Goal: Information Seeking & Learning: Learn about a topic

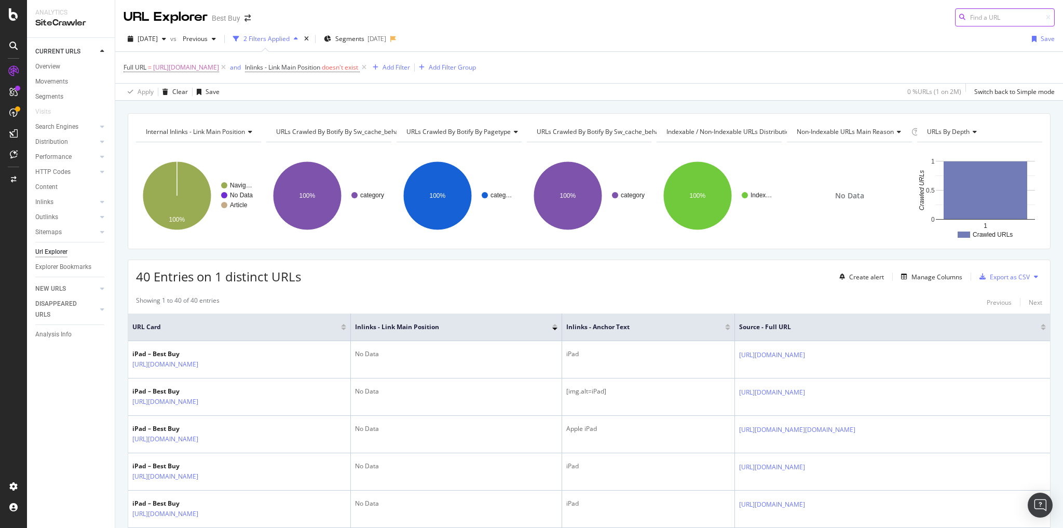
click at [974, 18] on input at bounding box center [1005, 17] width 100 height 18
paste input "[URL][DOMAIN_NAME]"
type input "[URL][DOMAIN_NAME]"
click at [219, 66] on span "[URL][DOMAIN_NAME]" at bounding box center [186, 67] width 66 height 15
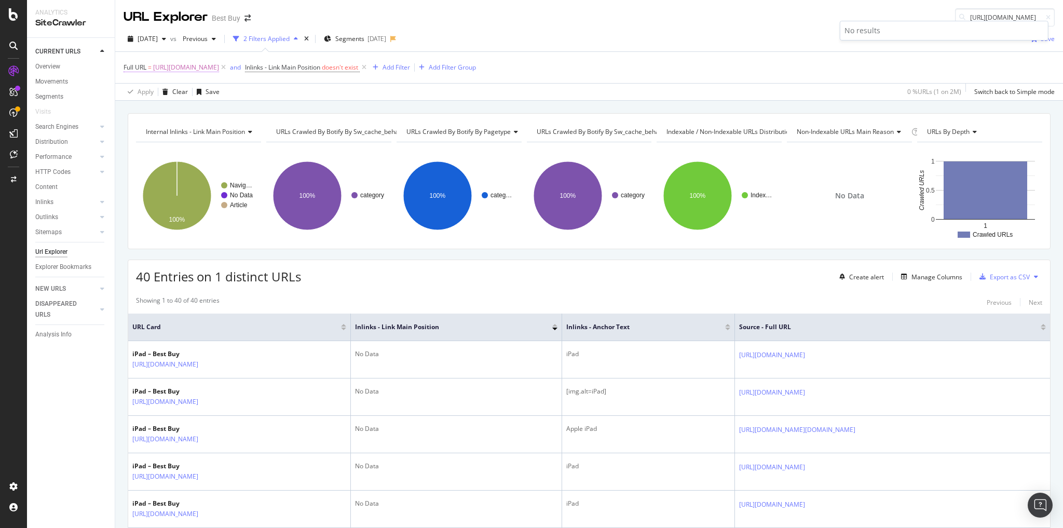
scroll to position [0, 0]
click at [205, 113] on input "[URL][DOMAIN_NAME]" at bounding box center [182, 109] width 98 height 17
paste input "[URL][DOMAIN_NAME]"
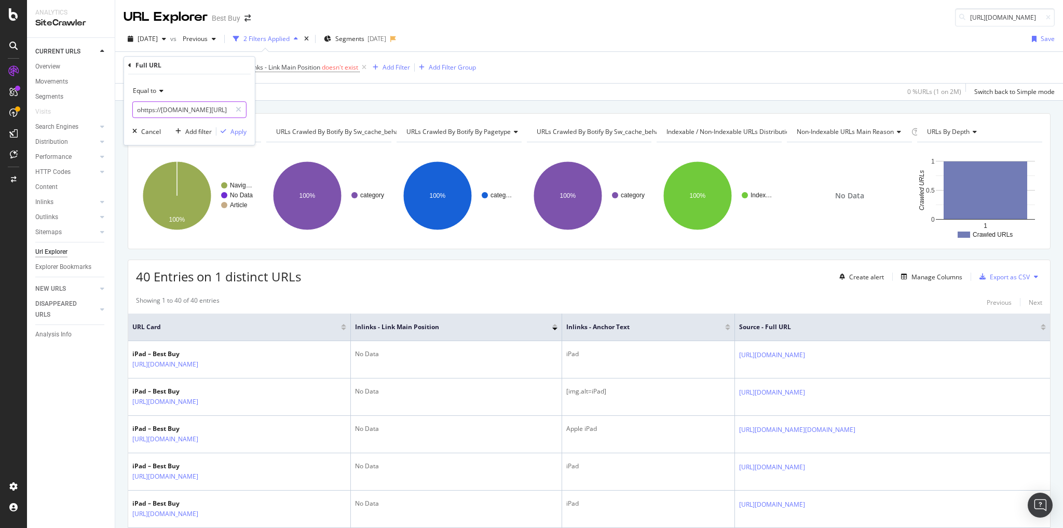
click at [206, 112] on input "https://www.bestbuy.cohttps://[DOMAIN_NAME][URL]" at bounding box center [182, 109] width 98 height 17
paste input "m/site/brands/roccat/pcmcat1631201009981.c?id=pcmcat1631201009981"
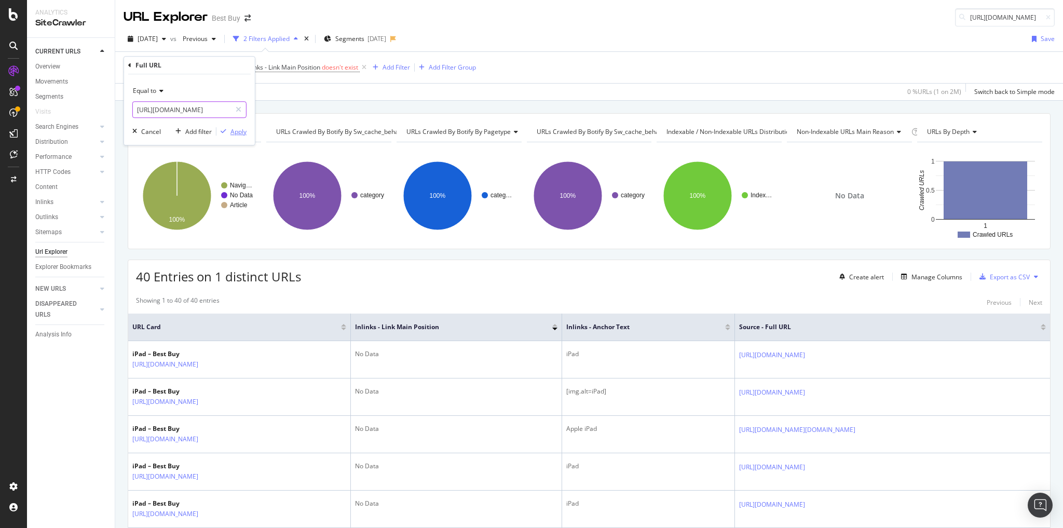
type input "[URL][DOMAIN_NAME]"
click at [233, 128] on div "Apply" at bounding box center [239, 131] width 16 height 9
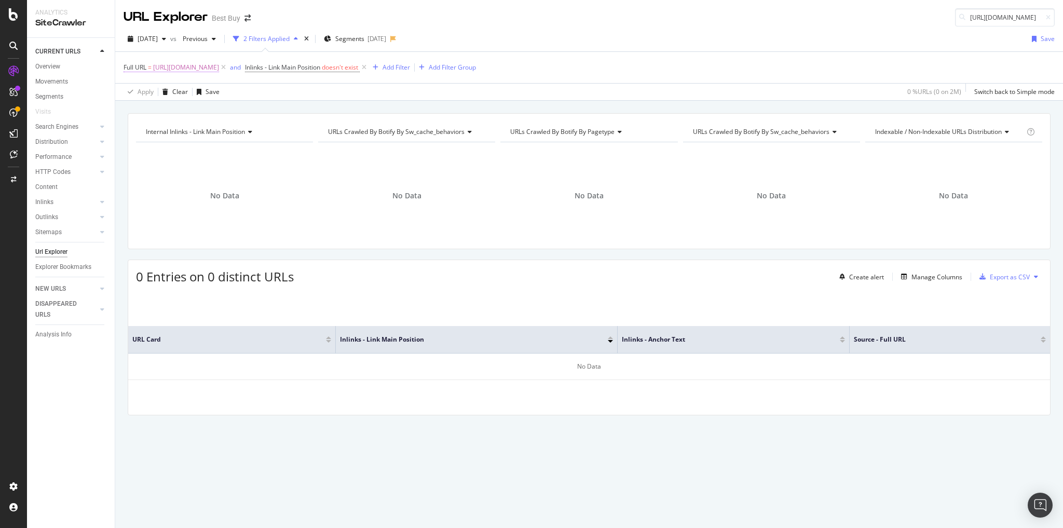
click at [219, 66] on span "[URL][DOMAIN_NAME]" at bounding box center [186, 67] width 66 height 15
click at [204, 109] on input "[URL][DOMAIN_NAME]" at bounding box center [182, 109] width 98 height 17
paste input "[URL][DOMAIN_NAME]"
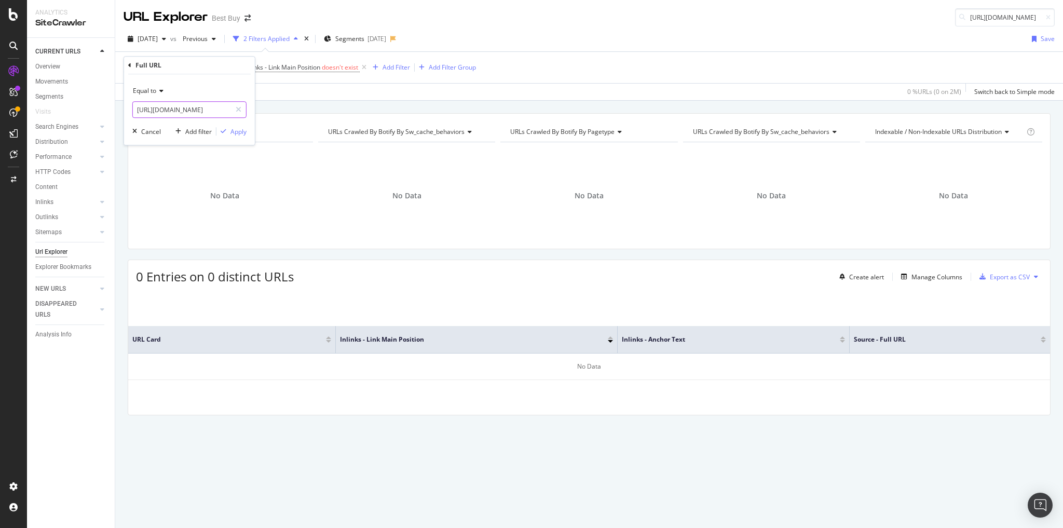
type input "[URL][DOMAIN_NAME]"
click at [234, 129] on div "Apply" at bounding box center [239, 131] width 16 height 9
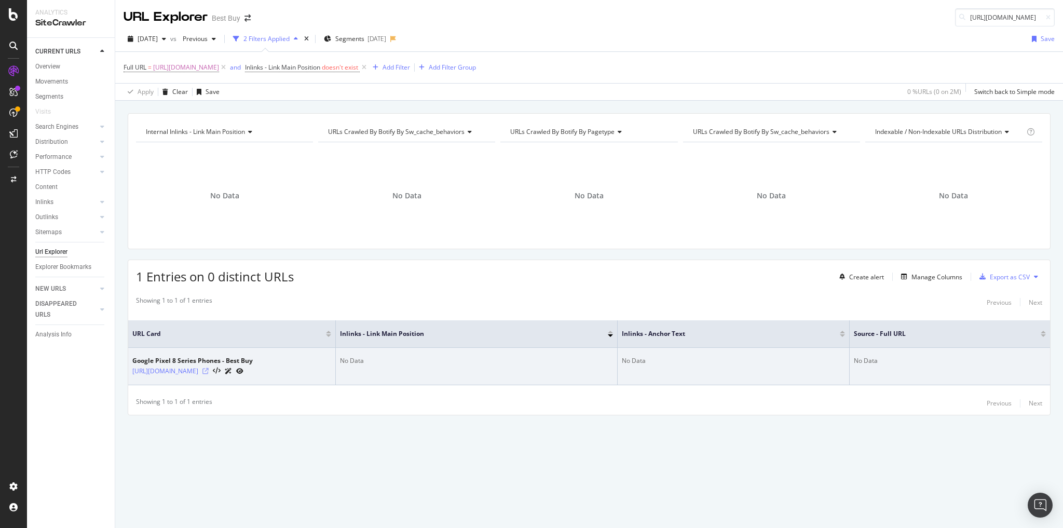
click at [209, 372] on icon at bounding box center [205, 371] width 6 height 6
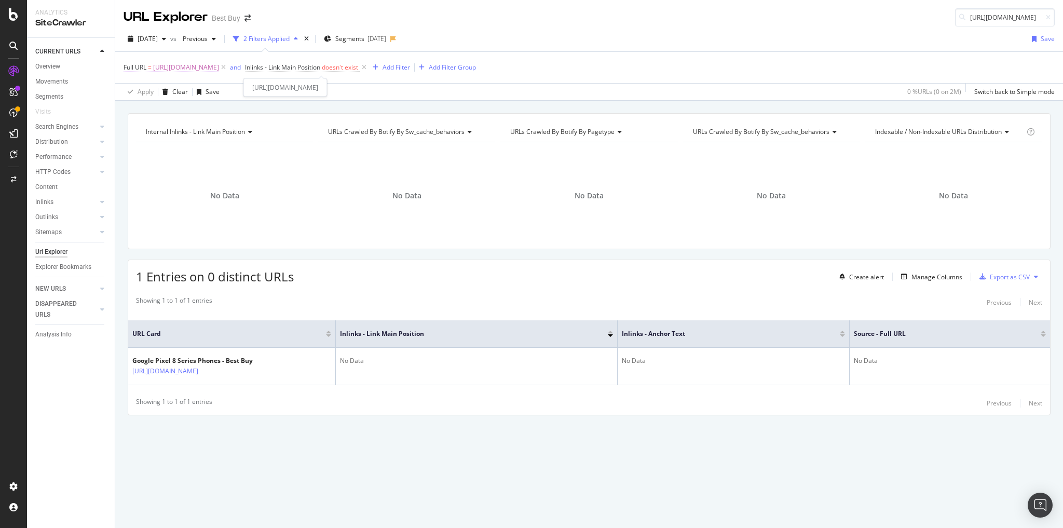
click at [219, 66] on span "[URL][DOMAIN_NAME]" at bounding box center [186, 67] width 66 height 15
click at [219, 67] on span "[URL][DOMAIN_NAME]" at bounding box center [186, 67] width 66 height 15
click at [219, 110] on input "[URL][DOMAIN_NAME]" at bounding box center [182, 109] width 98 height 17
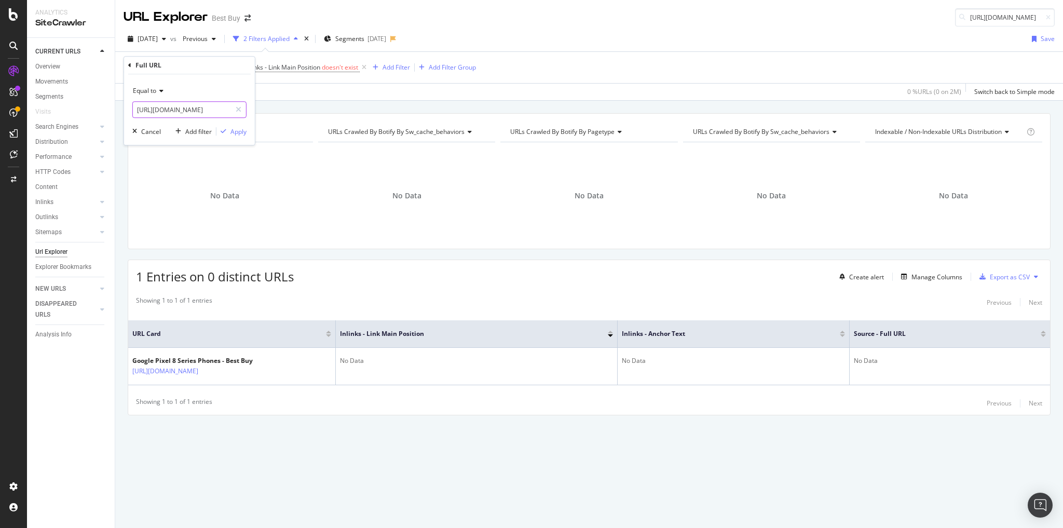
click at [219, 110] on input "[URL][DOMAIN_NAME]" at bounding box center [182, 109] width 98 height 17
paste input "8-series/google-pixel-8/pcmcat1696261551650.c?id=pcmcat1696261551650"
type input "[URL][DOMAIN_NAME]"
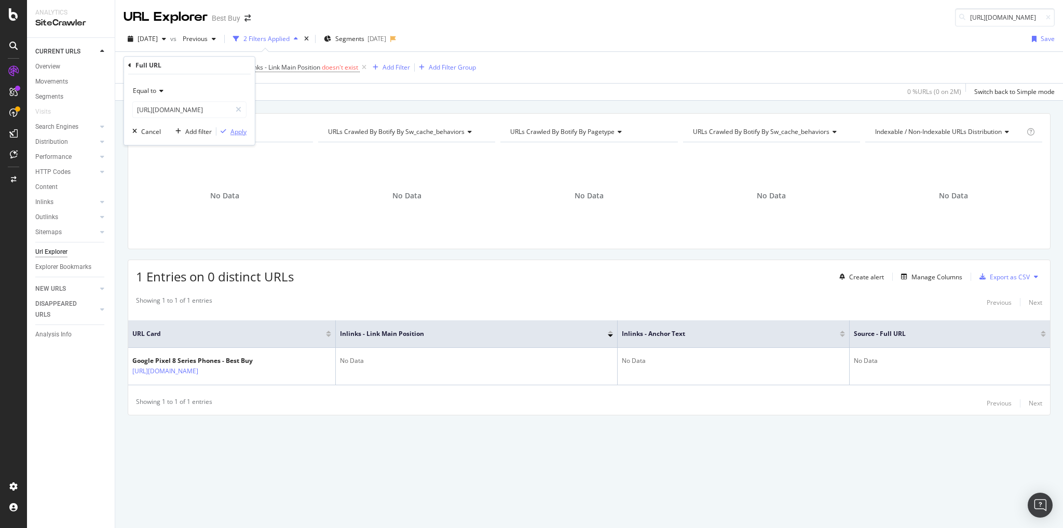
click at [237, 131] on div "Apply" at bounding box center [239, 131] width 16 height 9
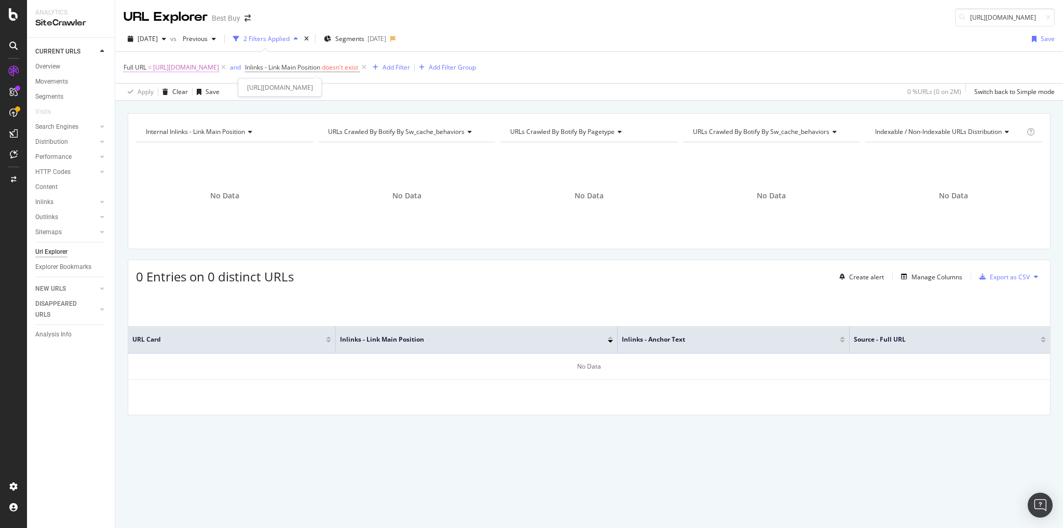
click at [219, 66] on span "[URL][DOMAIN_NAME]" at bounding box center [186, 67] width 66 height 15
click at [213, 107] on input "[URL][DOMAIN_NAME]" at bounding box center [182, 109] width 98 height 17
paste input "[URL][DOMAIN_NAME]"
type input "[URL][DOMAIN_NAME]"
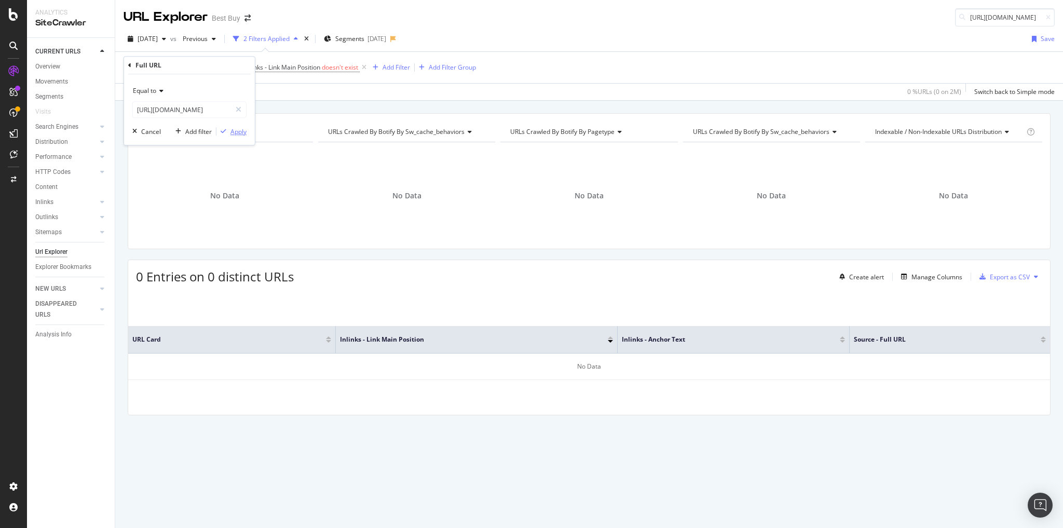
scroll to position [0, 0]
click at [239, 128] on div "Apply" at bounding box center [239, 131] width 16 height 9
click at [219, 66] on span "[URL][DOMAIN_NAME]" at bounding box center [186, 67] width 66 height 15
click at [226, 109] on input "[URL][DOMAIN_NAME]" at bounding box center [182, 109] width 98 height 17
click at [226, 108] on input "[URL][DOMAIN_NAME]" at bounding box center [182, 109] width 98 height 17
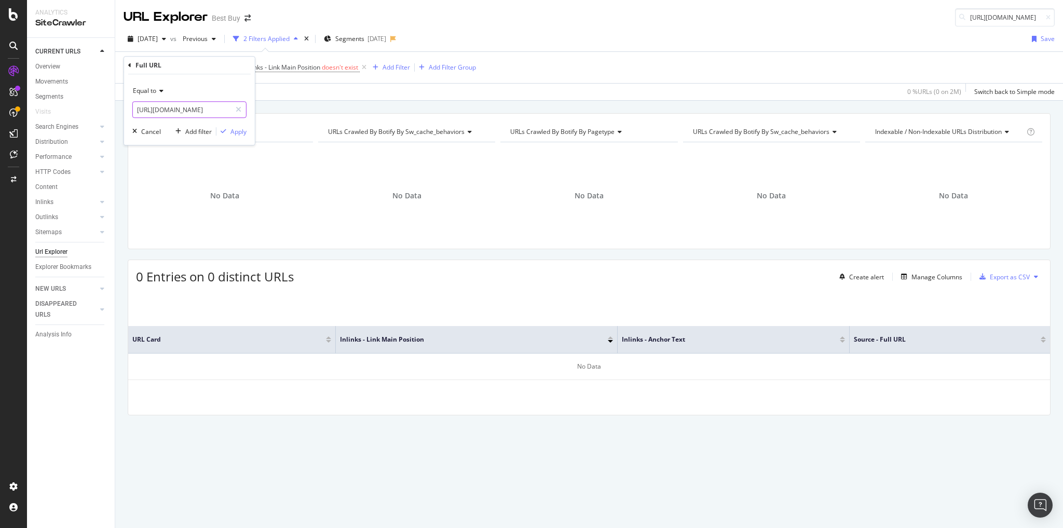
scroll to position [0, 4]
click at [226, 108] on input "[URL][DOMAIN_NAME]" at bounding box center [182, 109] width 98 height 17
paste input "pcmcat181900050000"
type input "pcmcat181900050000"
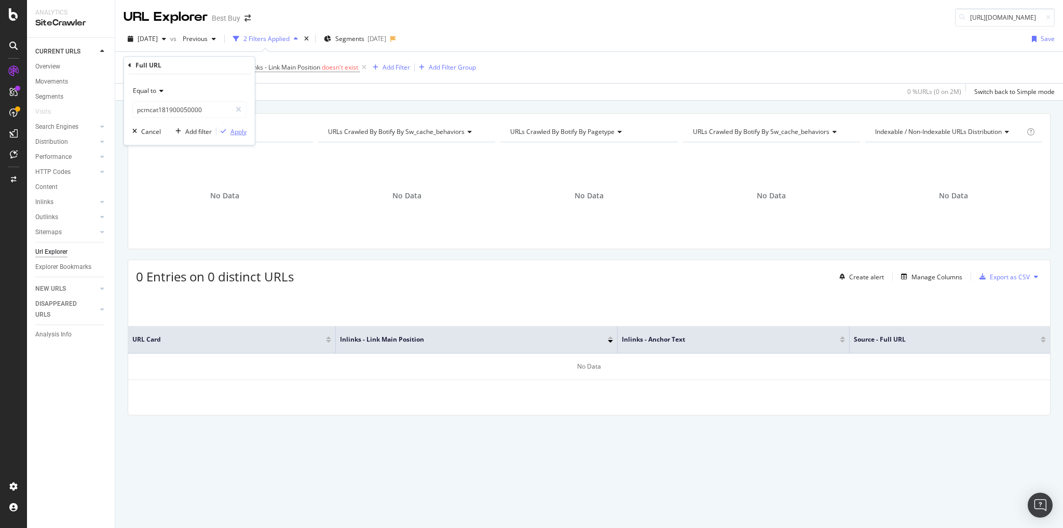
click at [237, 136] on button "Apply" at bounding box center [232, 131] width 30 height 10
click at [169, 62] on span "pcmcat181900050000" at bounding box center [185, 67] width 65 height 15
click at [187, 105] on input "pcmcat181900050000" at bounding box center [182, 109] width 98 height 17
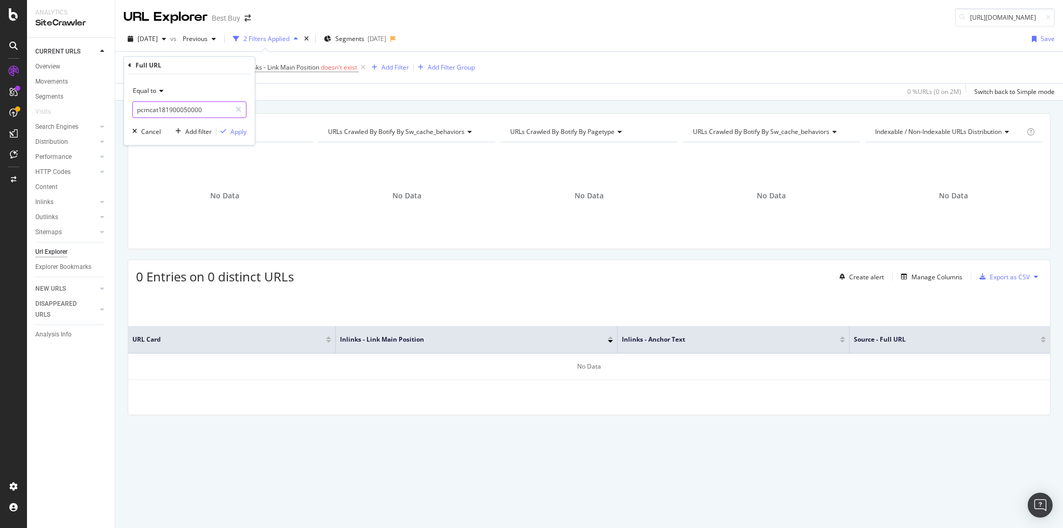
paste input "[URL][DOMAIN_NAME]"
type input "[URL][DOMAIN_NAME]"
click at [234, 130] on div "Apply" at bounding box center [239, 131] width 16 height 9
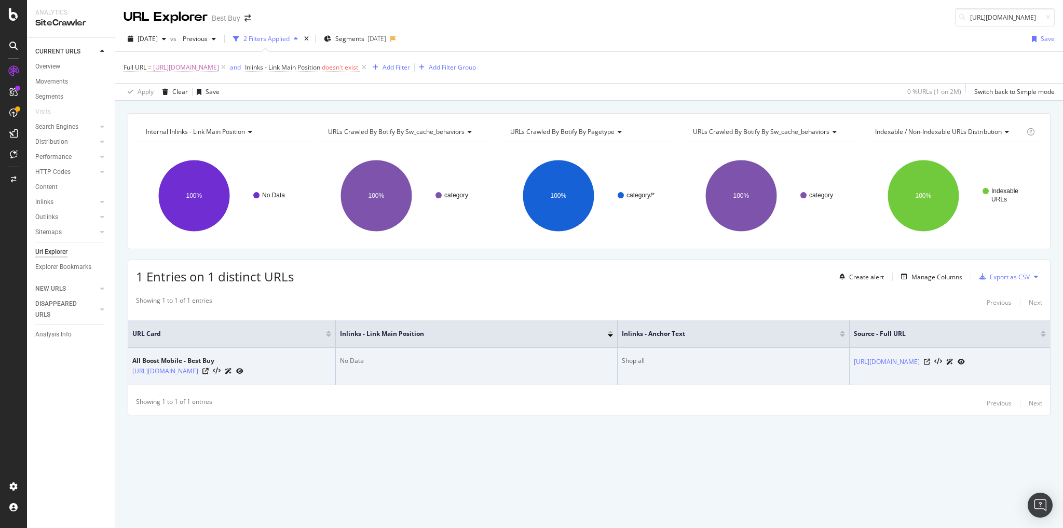
click at [244, 373] on div "[URL][DOMAIN_NAME]" at bounding box center [187, 371] width 111 height 11
click at [209, 372] on icon at bounding box center [205, 371] width 6 height 6
click at [209, 373] on icon at bounding box center [205, 371] width 6 height 6
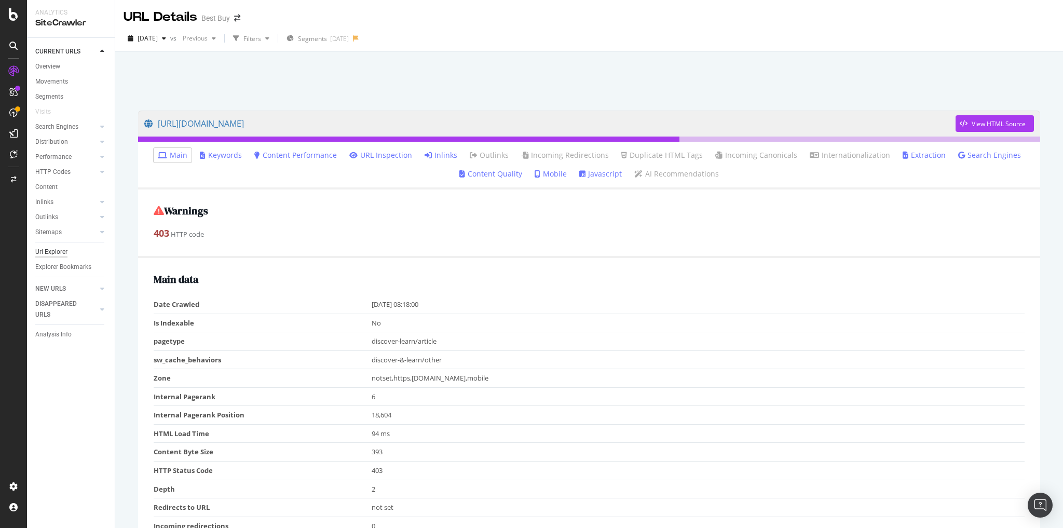
click at [51, 257] on div "Url Explorer" at bounding box center [51, 252] width 32 height 11
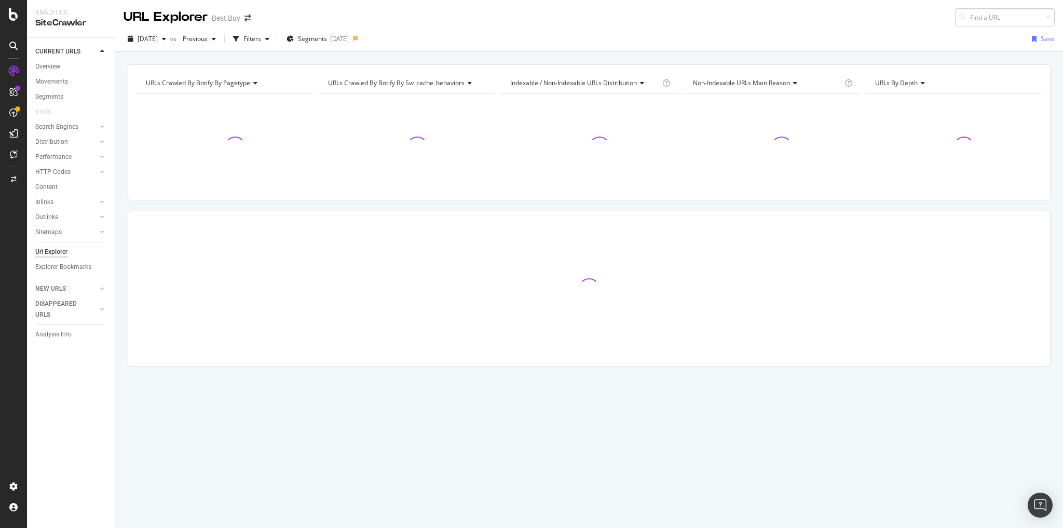
click at [987, 16] on input at bounding box center [1005, 17] width 100 height 18
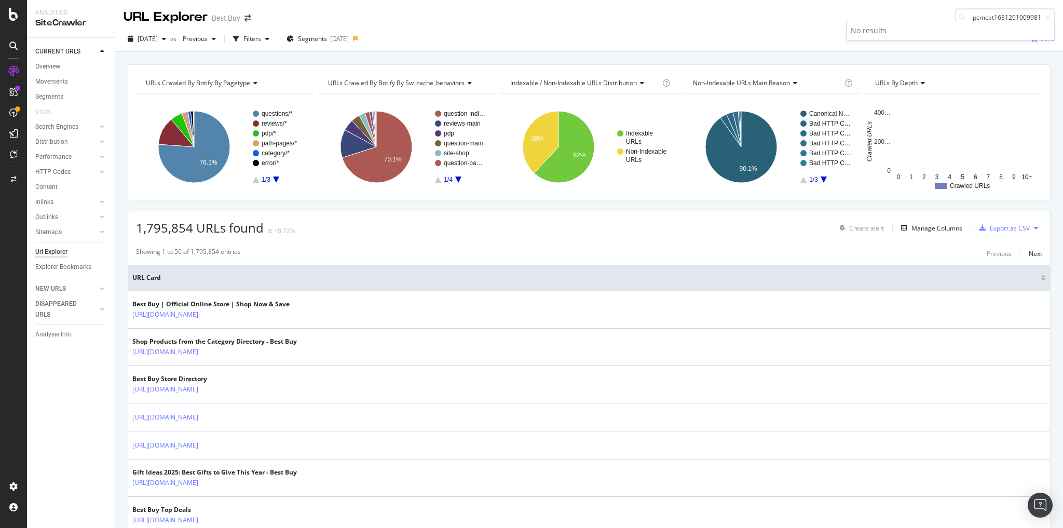
type input "• pcmcat1631201009981"
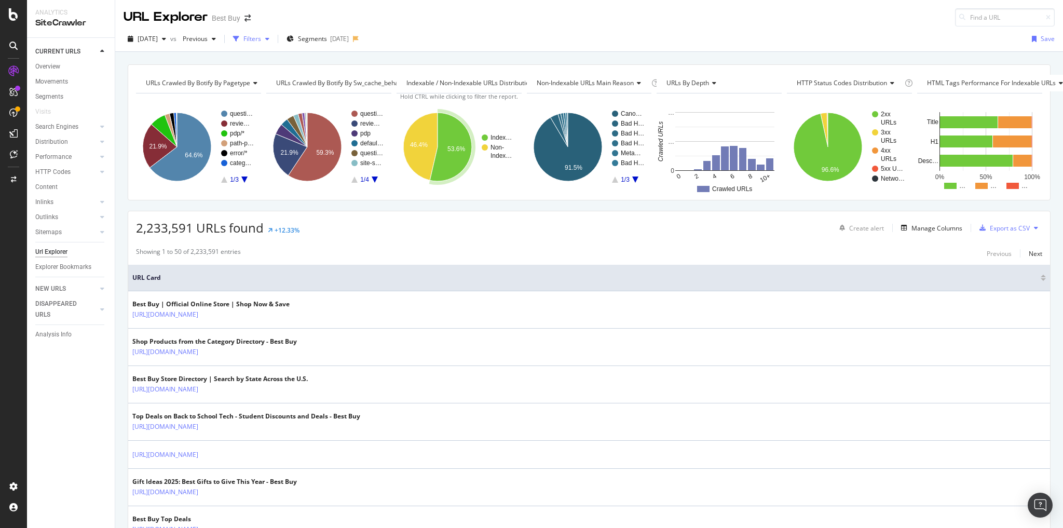
click at [261, 40] on div "Filters" at bounding box center [253, 38] width 18 height 9
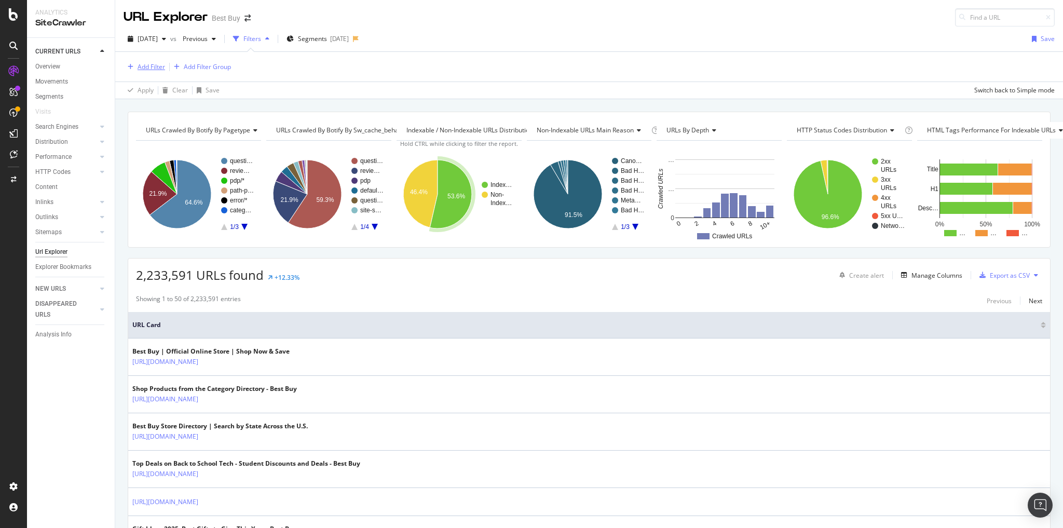
click at [158, 66] on div "Add Filter" at bounding box center [152, 66] width 28 height 9
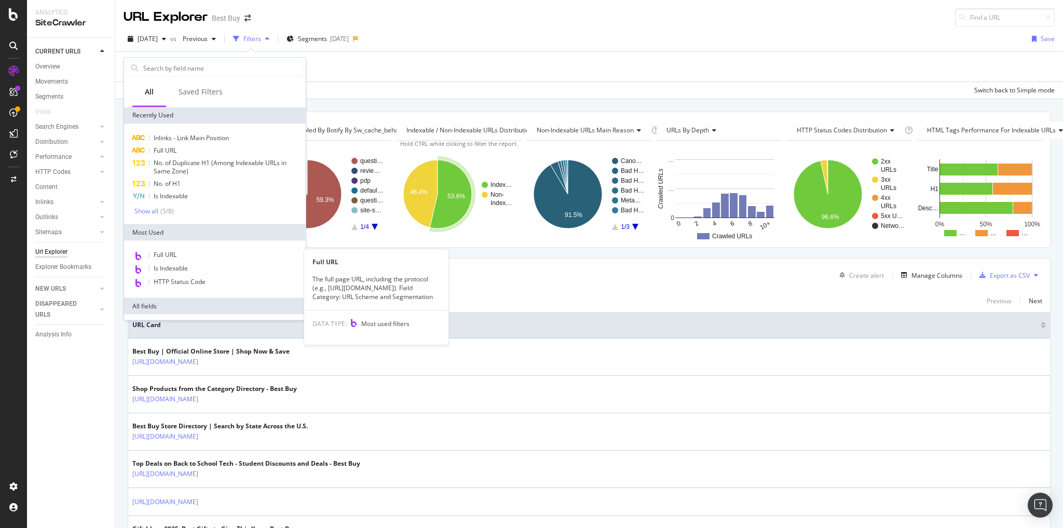
click at [161, 253] on span "Full URL" at bounding box center [165, 255] width 23 height 9
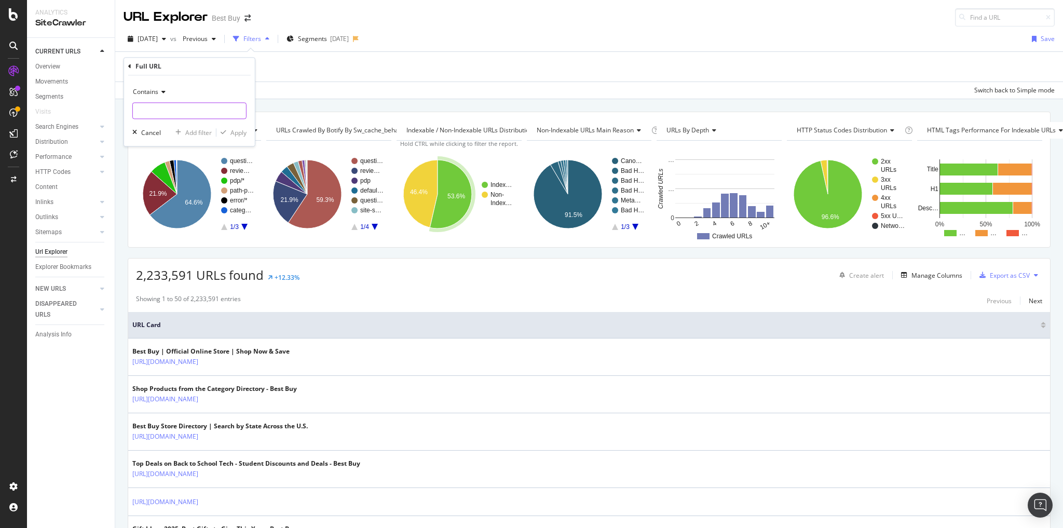
click at [154, 112] on input "text" at bounding box center [189, 111] width 113 height 17
type input "/discover-learn"
click at [233, 131] on div "Apply" at bounding box center [239, 132] width 16 height 9
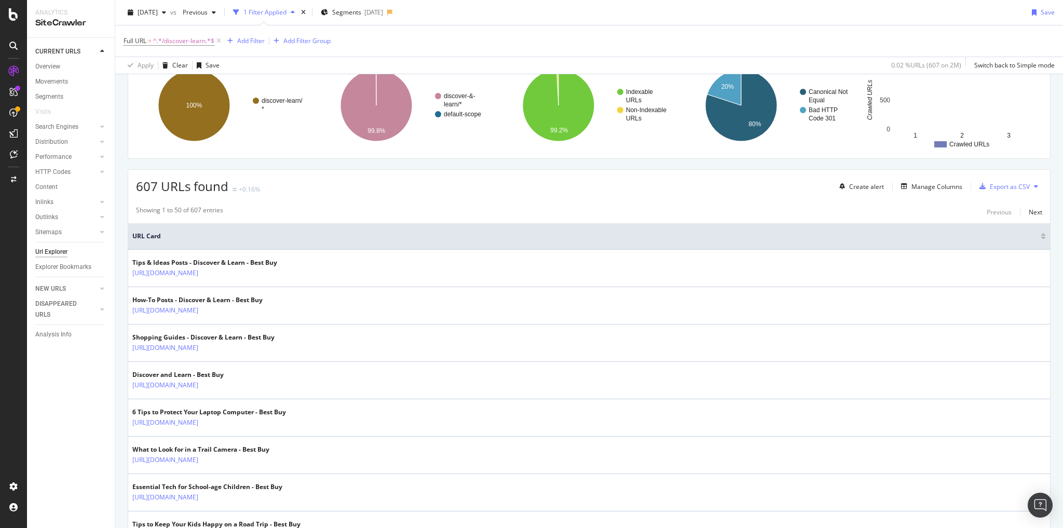
scroll to position [83, 0]
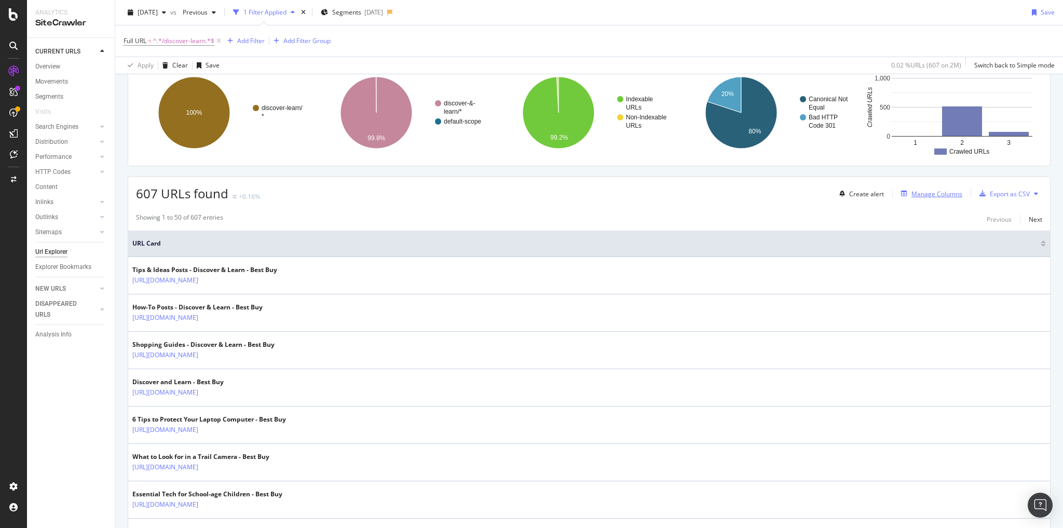
click at [940, 195] on div "Manage Columns" at bounding box center [937, 194] width 51 height 9
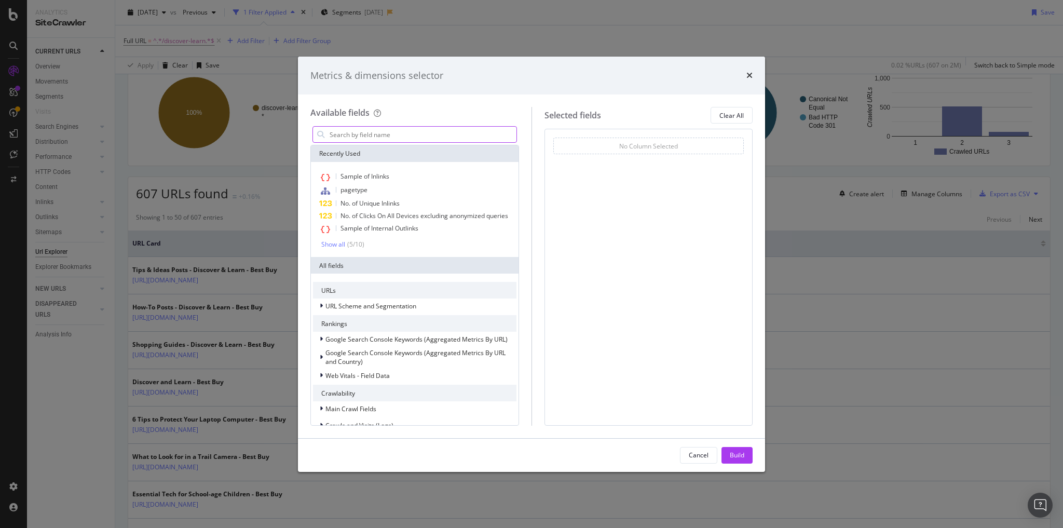
click at [358, 132] on input "modal" at bounding box center [423, 135] width 188 height 16
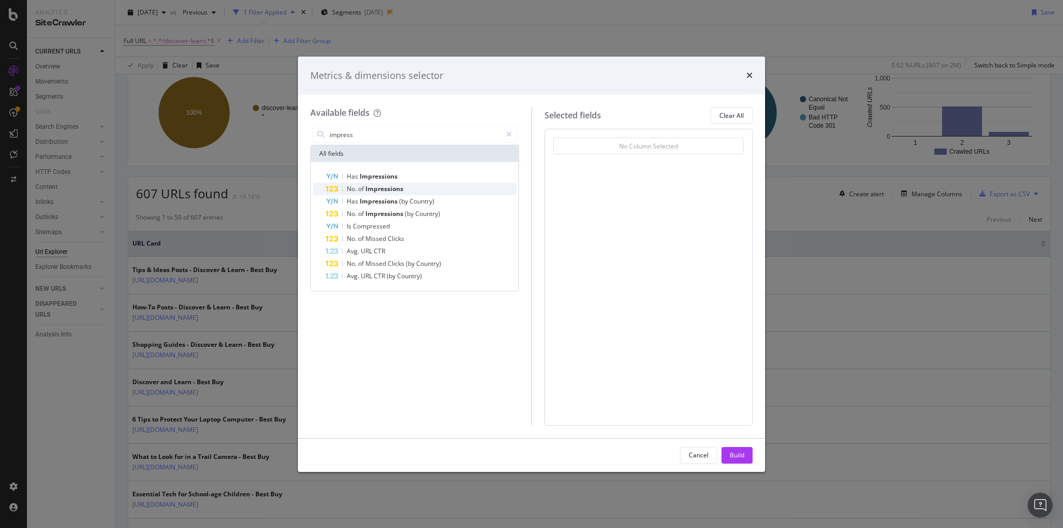
click at [375, 189] on span "Impressions" at bounding box center [385, 188] width 38 height 9
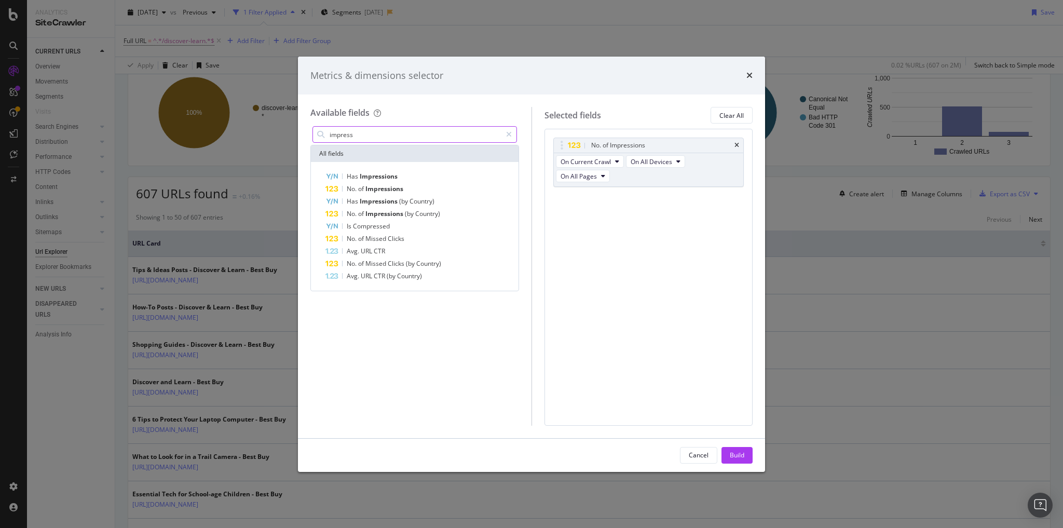
click at [353, 137] on input "impress" at bounding box center [415, 135] width 173 height 16
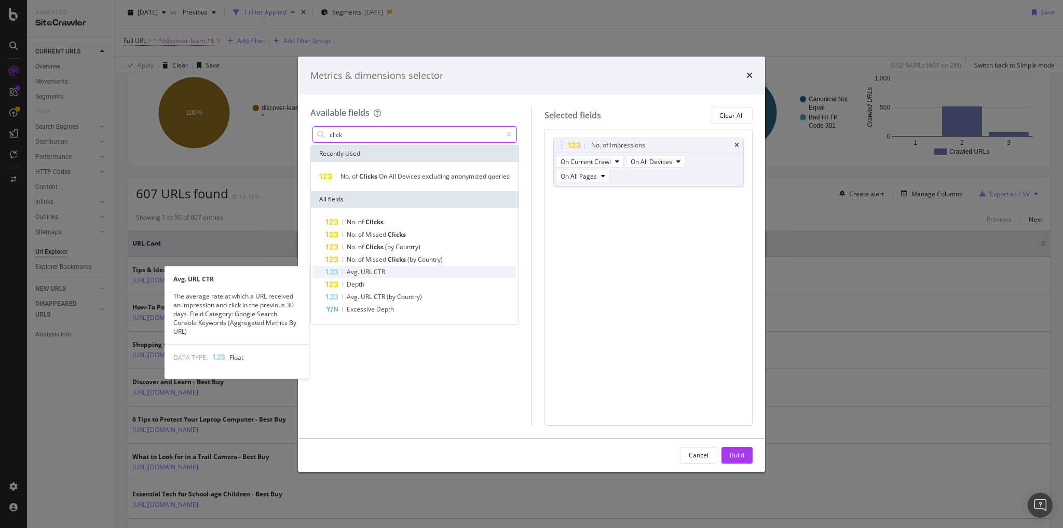
type input "click"
click at [375, 275] on span "CTR" at bounding box center [379, 271] width 11 height 9
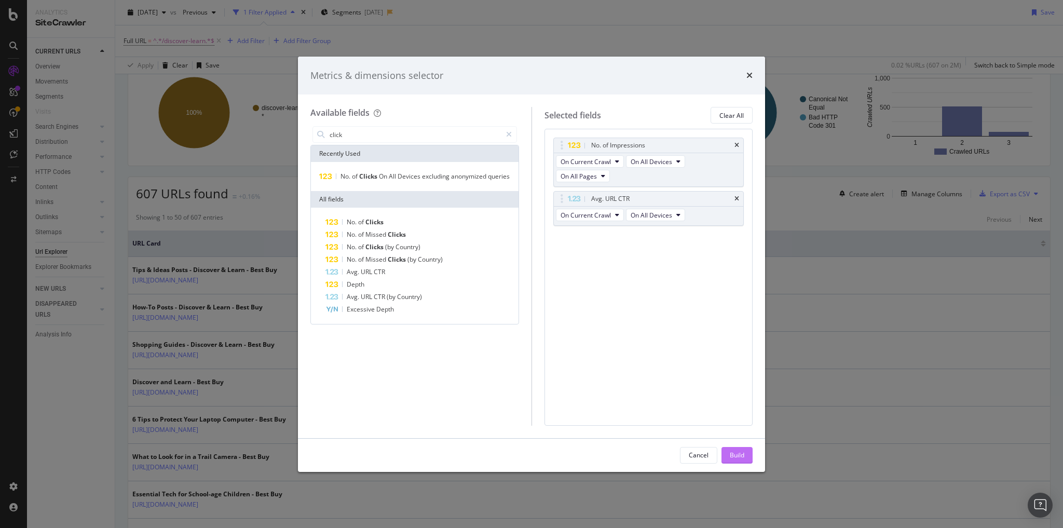
click at [738, 454] on div "Build" at bounding box center [737, 455] width 15 height 9
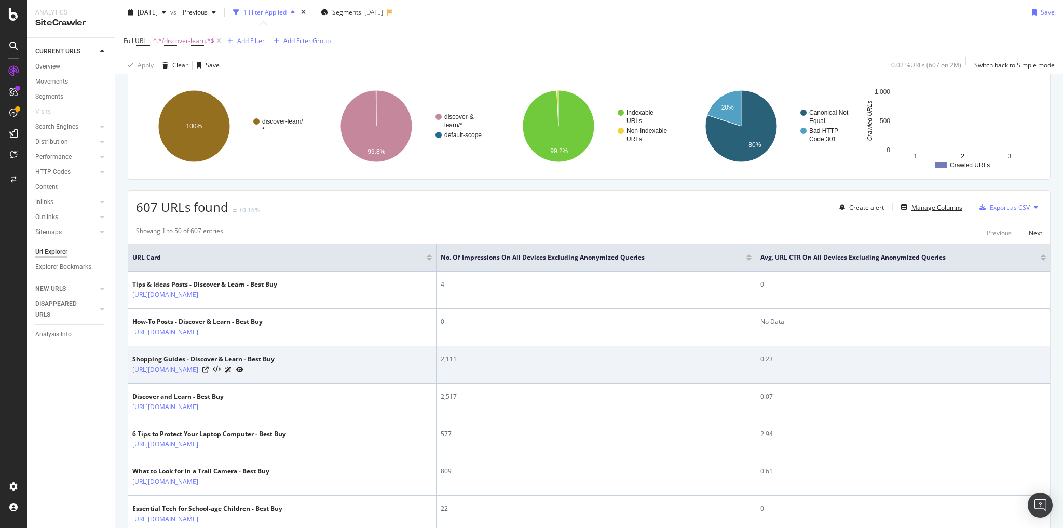
scroll to position [83, 0]
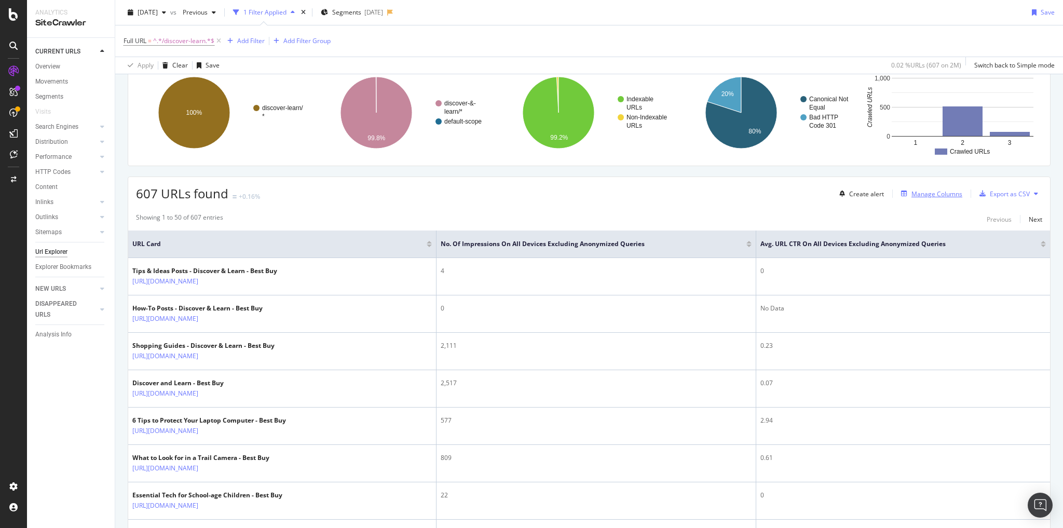
click at [926, 196] on div "Manage Columns" at bounding box center [929, 193] width 65 height 11
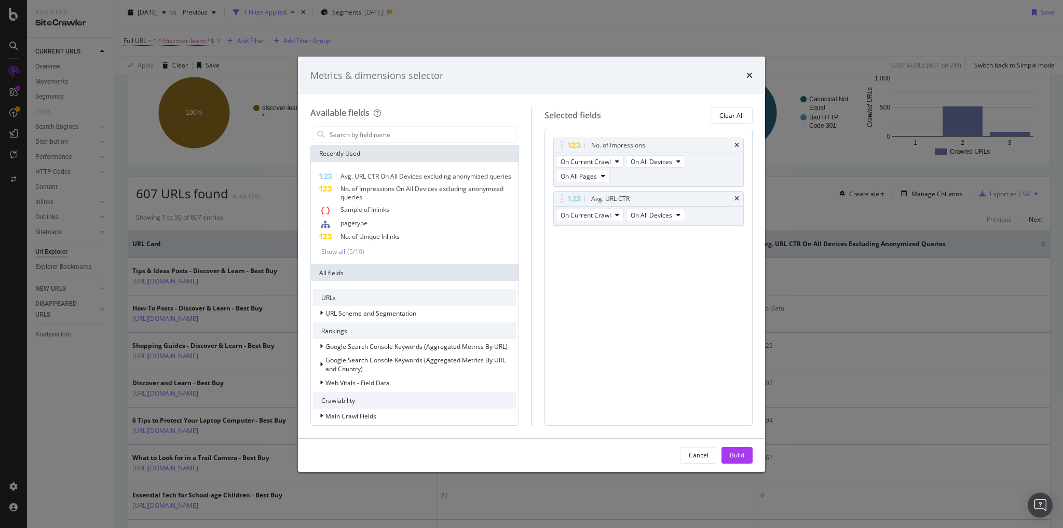
click at [736, 196] on icon "times" at bounding box center [737, 199] width 5 height 6
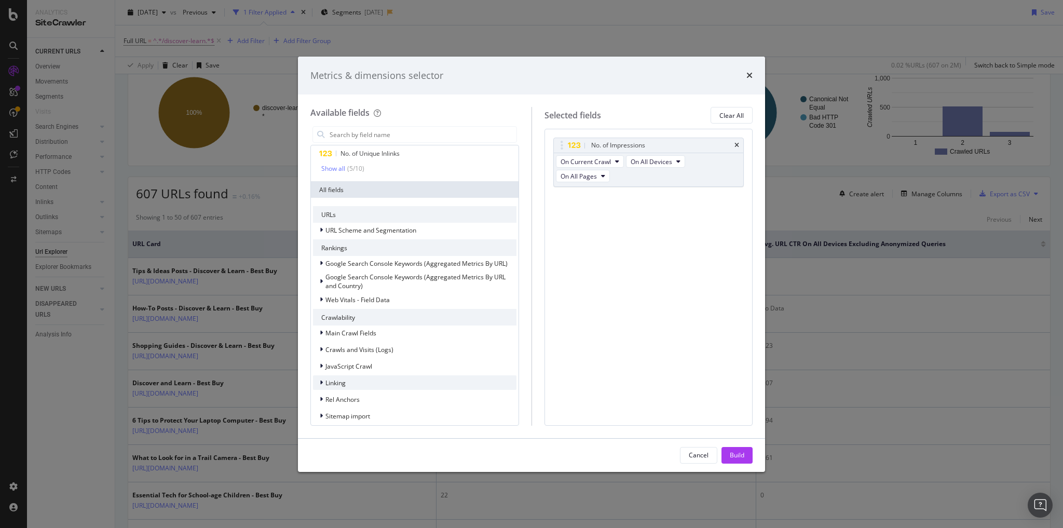
click at [323, 388] on div "modal" at bounding box center [322, 382] width 6 height 10
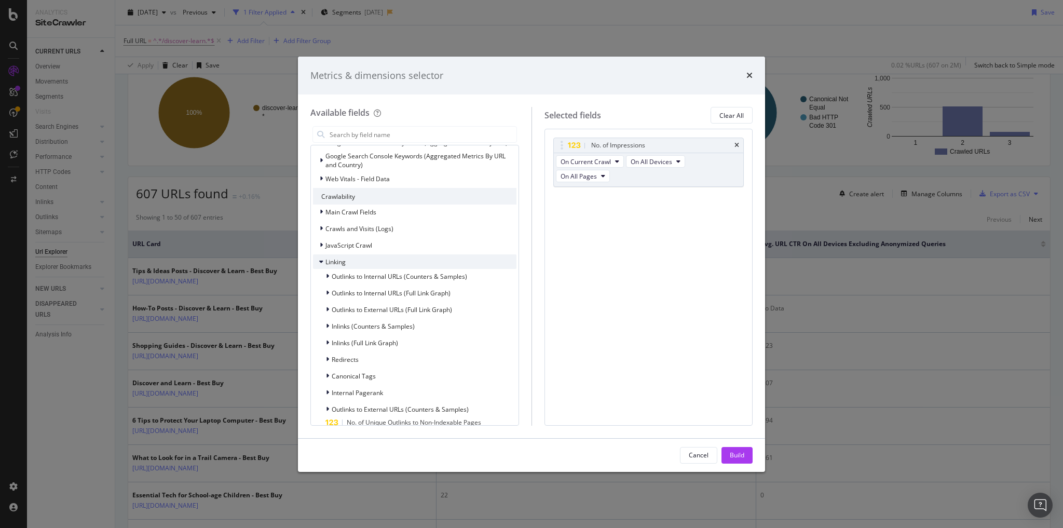
scroll to position [208, 0]
click at [339, 360] on span "Redirects" at bounding box center [345, 356] width 27 height 9
click at [380, 373] on span "Redirects to URL" at bounding box center [376, 368] width 47 height 9
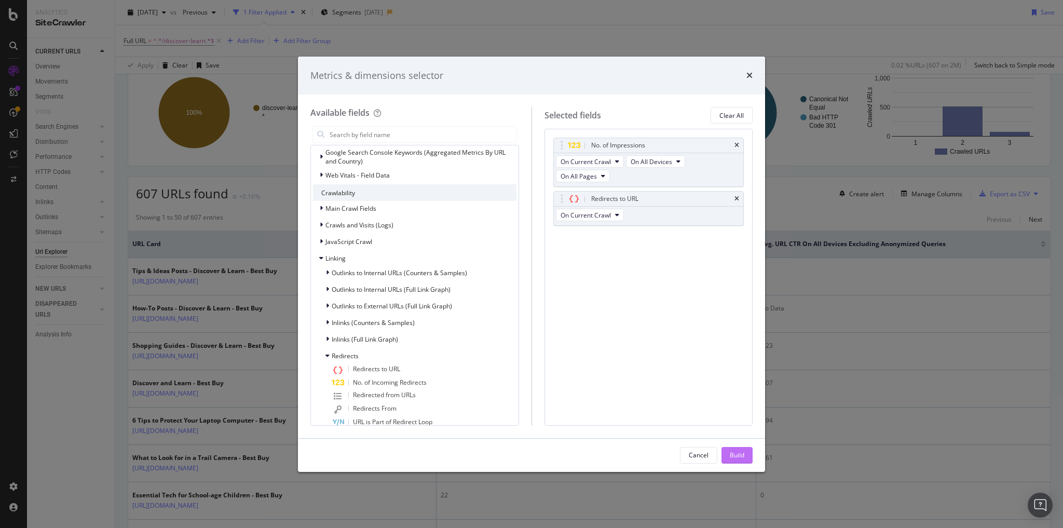
click at [730, 449] on div "Build" at bounding box center [737, 456] width 15 height 16
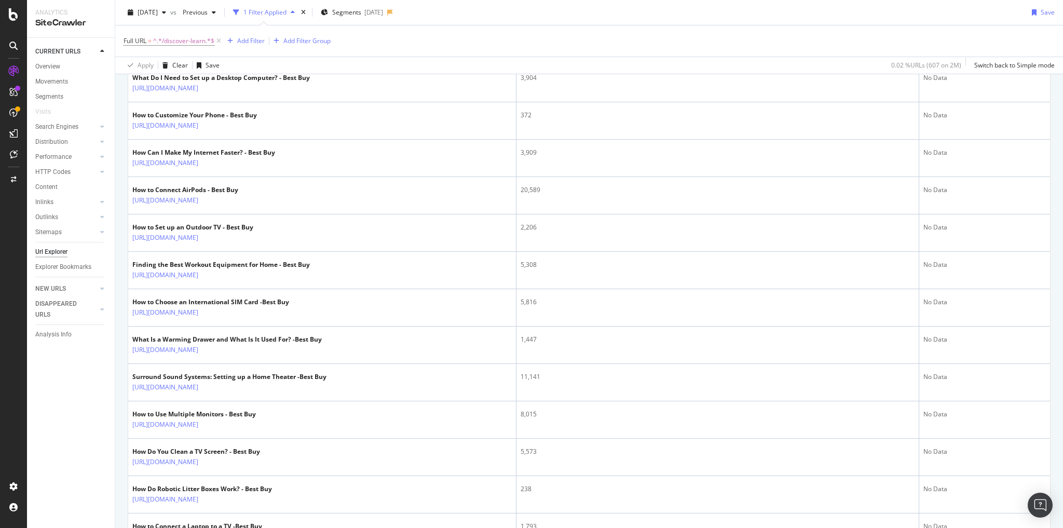
scroll to position [1737, 0]
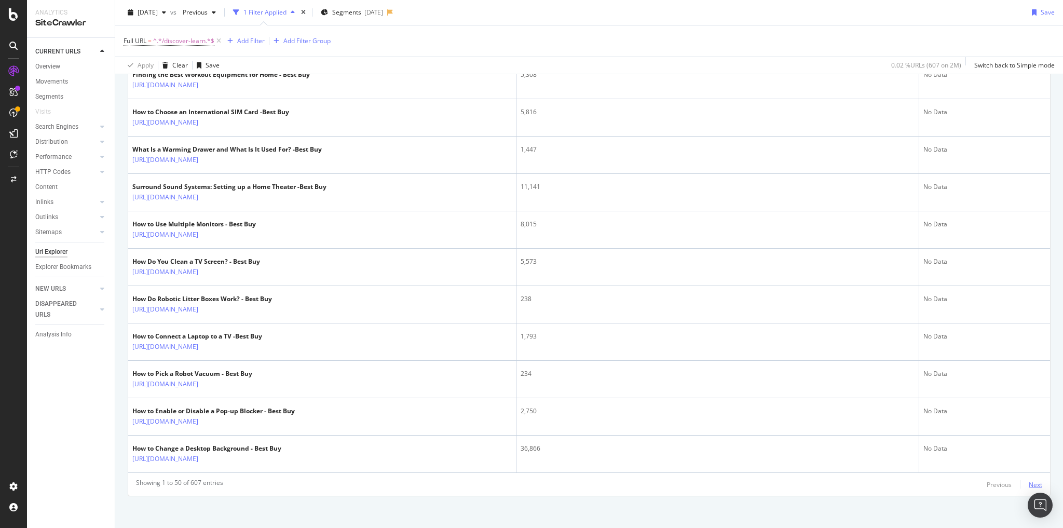
click at [1029, 480] on div "Next" at bounding box center [1035, 484] width 13 height 9
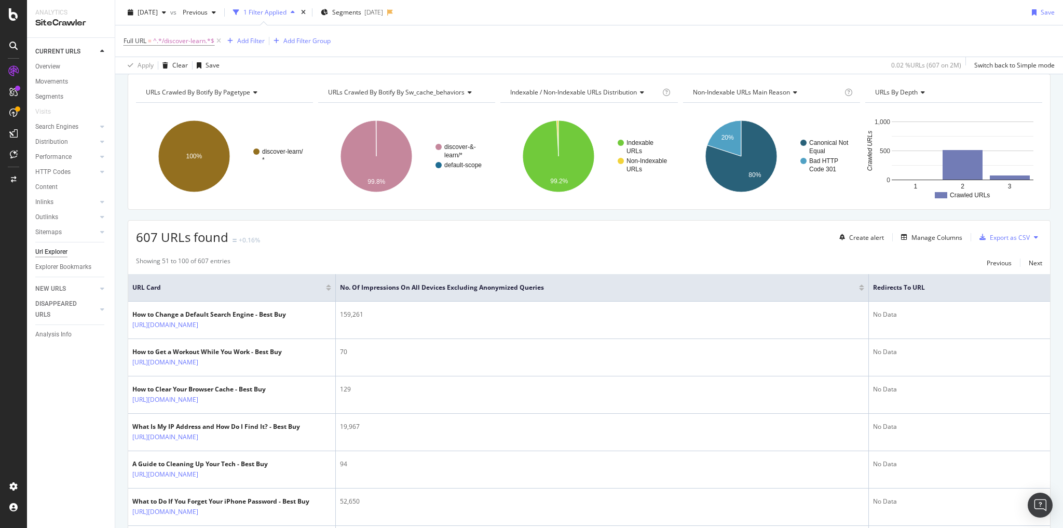
scroll to position [0, 0]
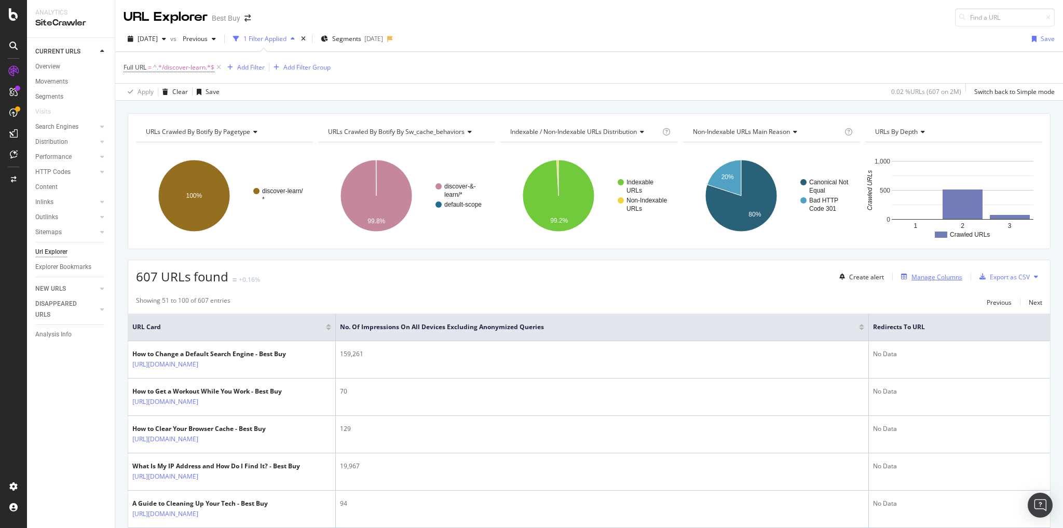
click at [939, 273] on div "Manage Columns" at bounding box center [937, 277] width 51 height 9
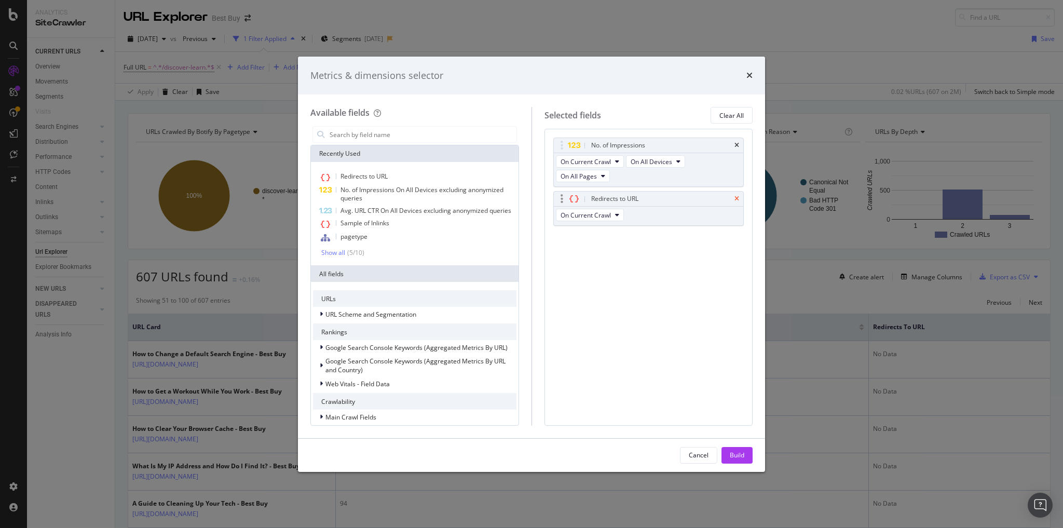
click at [737, 196] on icon "times" at bounding box center [737, 199] width 5 height 6
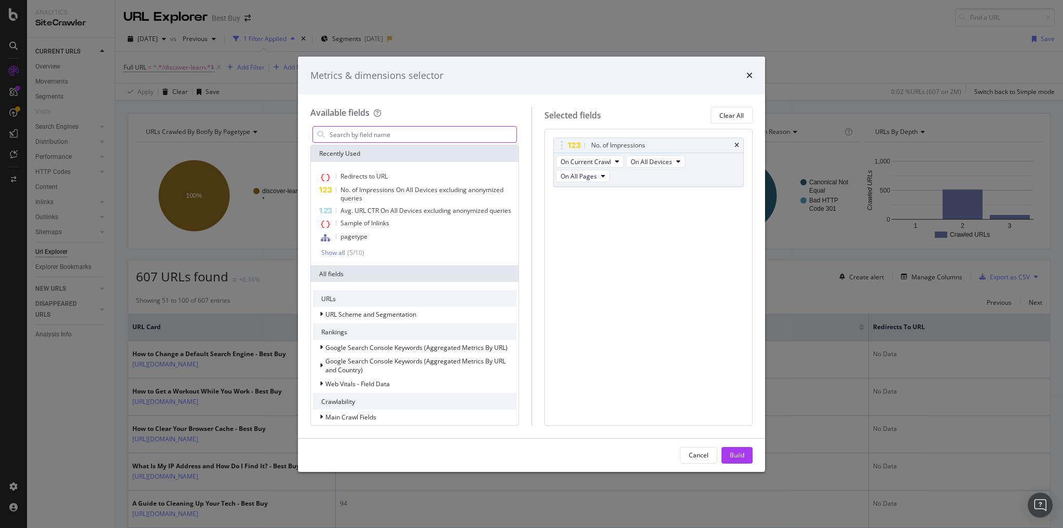
click at [370, 132] on input "modal" at bounding box center [423, 135] width 188 height 16
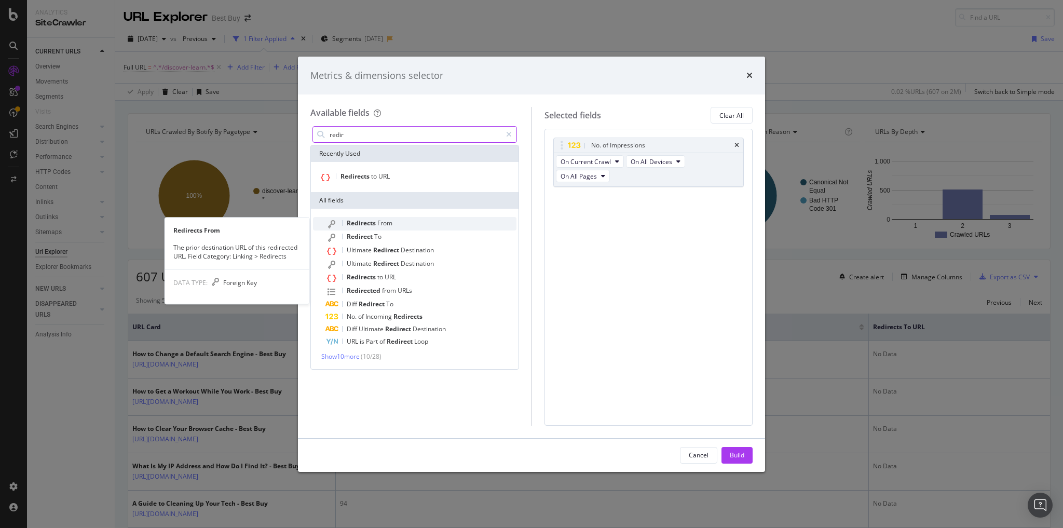
type input "redir"
click at [379, 224] on span "From" at bounding box center [384, 223] width 15 height 9
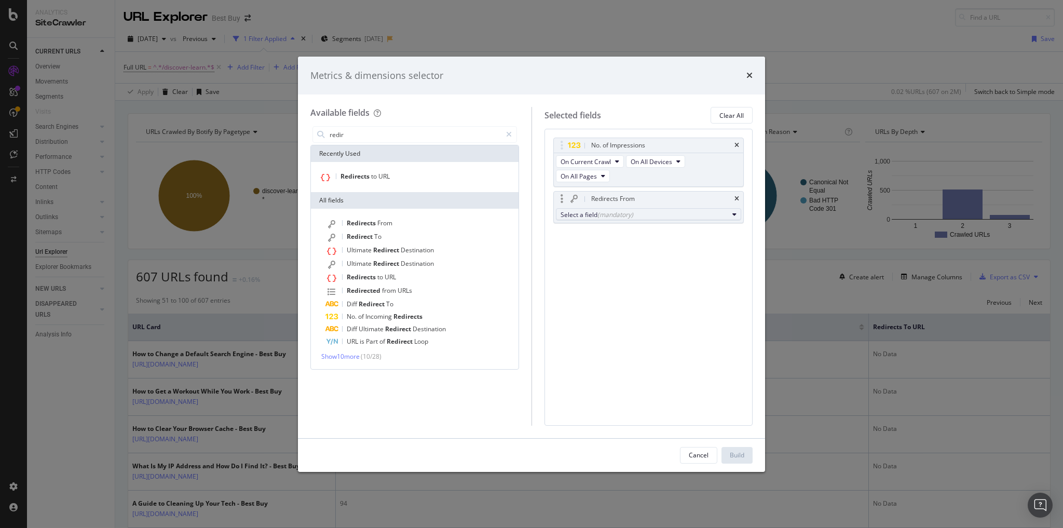
click at [708, 210] on div "Select a field (mandatory)" at bounding box center [645, 214] width 168 height 9
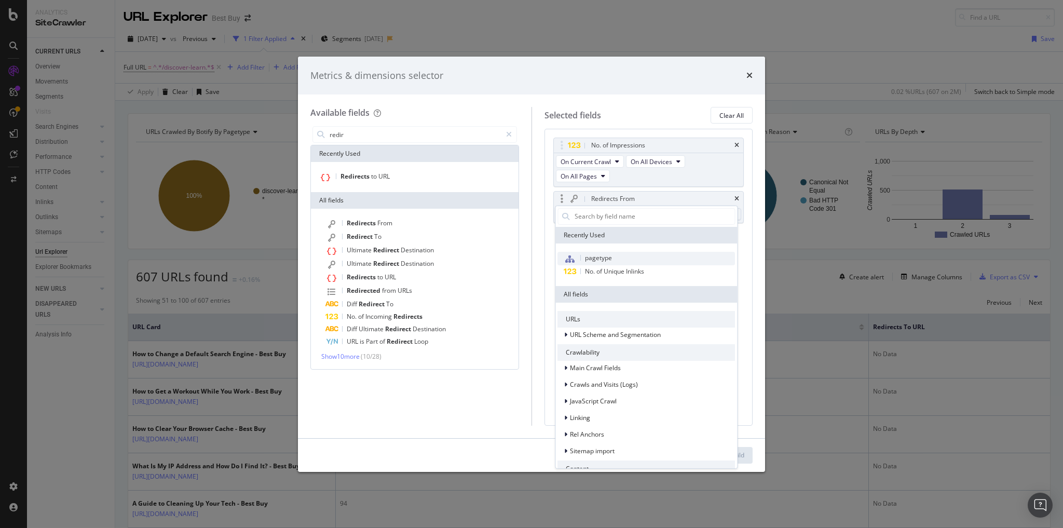
click at [603, 255] on span "pagetype" at bounding box center [598, 257] width 27 height 9
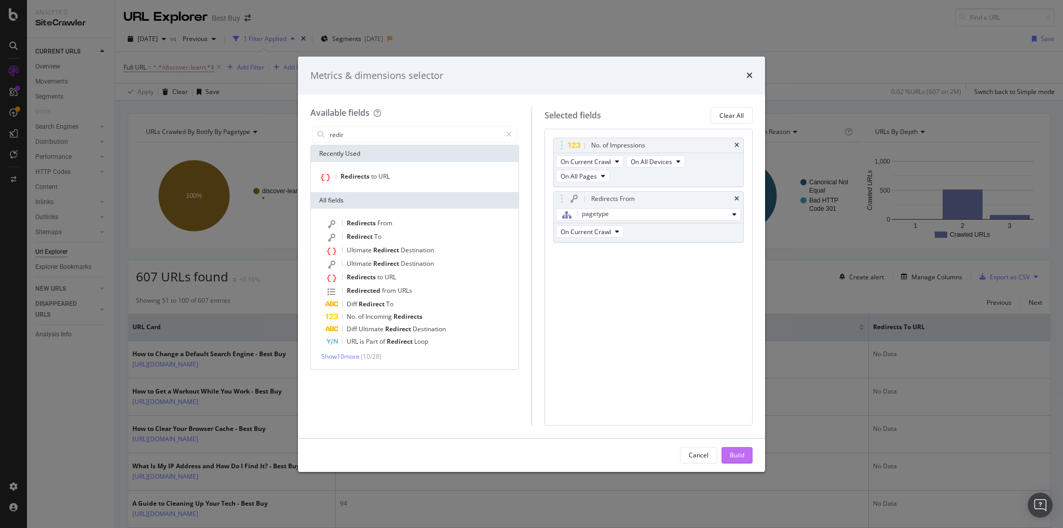
click at [734, 450] on div "Build" at bounding box center [737, 456] width 15 height 16
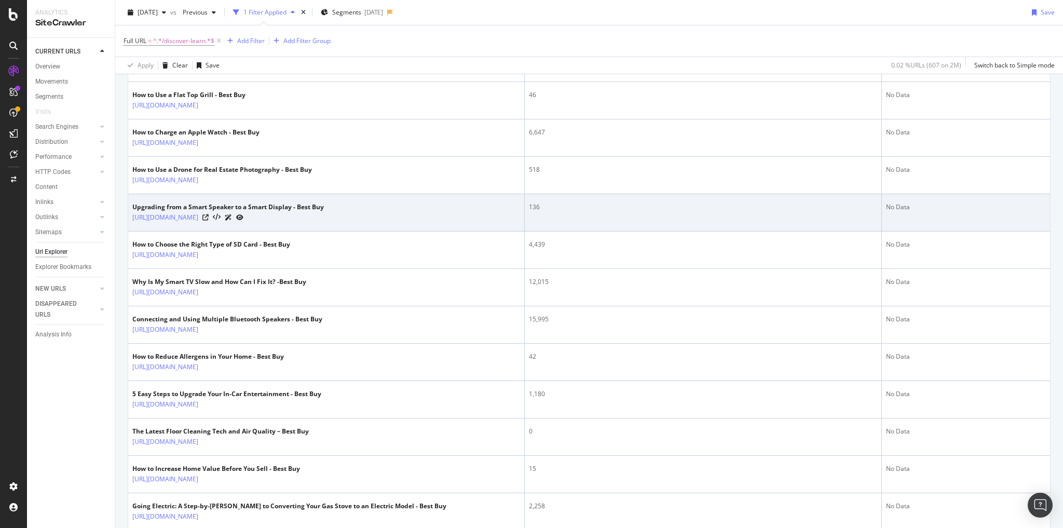
scroll to position [1038, 0]
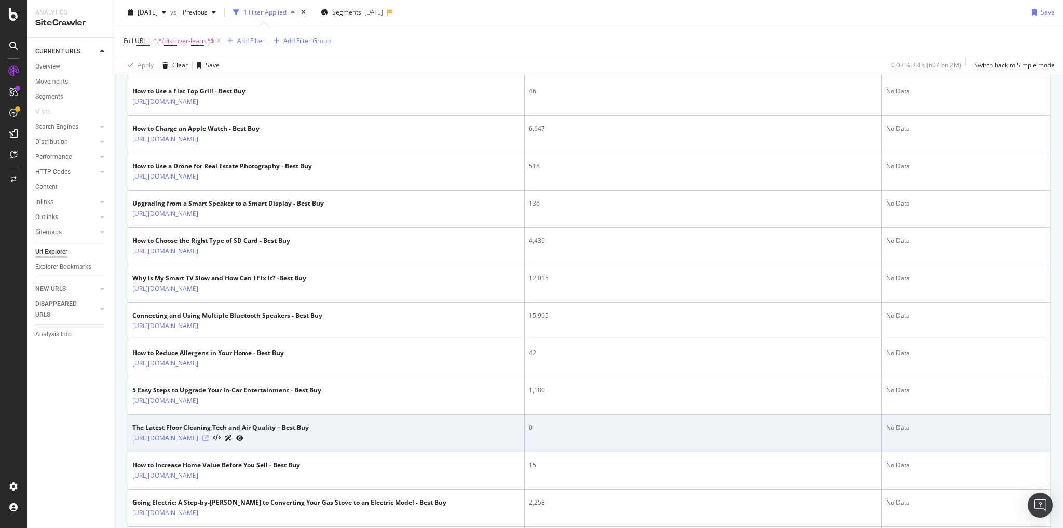
click at [209, 435] on icon at bounding box center [205, 438] width 6 height 6
